Goal: Find specific page/section: Find specific page/section

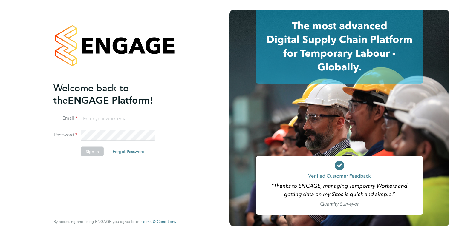
type input "leah.seber@buildrec.com"
click at [99, 150] on button "Sign In" at bounding box center [92, 152] width 23 height 10
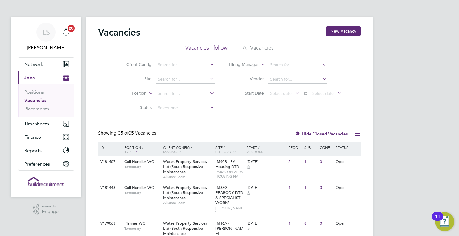
click at [257, 45] on li "All Vacancies" at bounding box center [258, 49] width 31 height 11
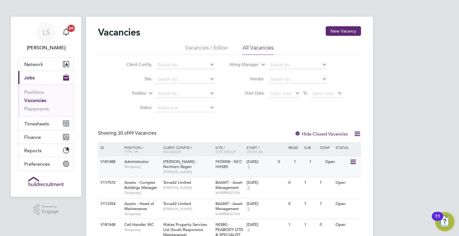
click at [142, 163] on span "Administrator" at bounding box center [136, 161] width 24 height 5
